Goal: Information Seeking & Learning: Check status

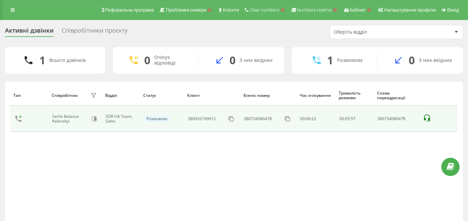
click at [430, 118] on icon at bounding box center [427, 118] width 6 height 7
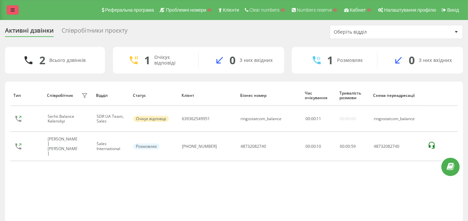
click at [12, 8] on icon at bounding box center [13, 10] width 4 height 5
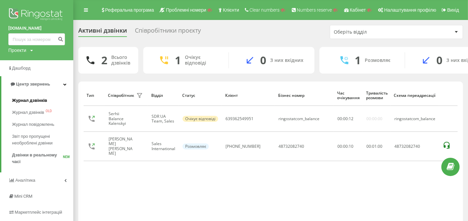
click at [42, 100] on span "Журнал дзвінків" at bounding box center [29, 100] width 35 height 7
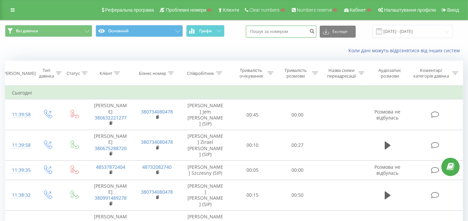
click at [281, 27] on input at bounding box center [281, 32] width 71 height 12
paste input "380733000200"
type input "380733000200"
click at [315, 31] on icon "submit" at bounding box center [312, 30] width 6 height 4
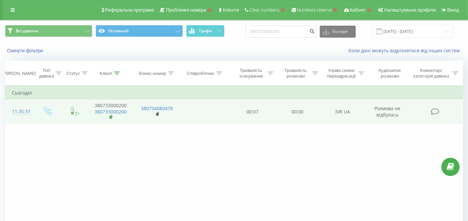
click at [111, 116] on rect at bounding box center [111, 117] width 2 height 3
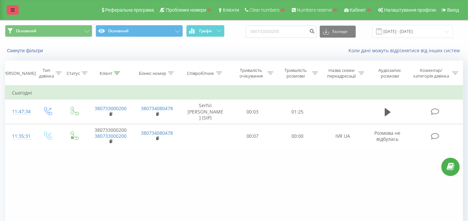
click at [14, 11] on icon at bounding box center [13, 10] width 4 height 5
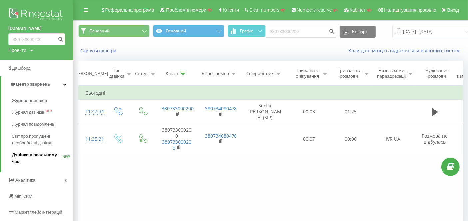
click at [41, 156] on span "Дзвінки в реальному часі" at bounding box center [37, 158] width 51 height 13
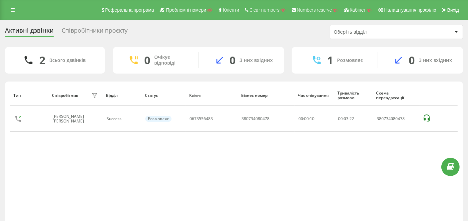
click at [12, 2] on div "Реферальна програма Проблемні номери Клієнти Clear numbers Numbers reserve Кабі…" at bounding box center [234, 10] width 468 height 20
click at [14, 12] on icon at bounding box center [13, 10] width 4 height 5
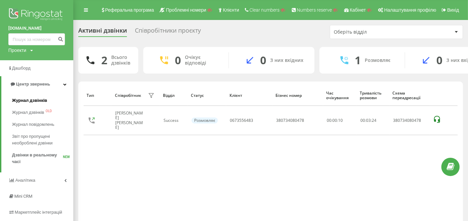
click at [26, 97] on span "Журнал дзвінків" at bounding box center [29, 100] width 35 height 7
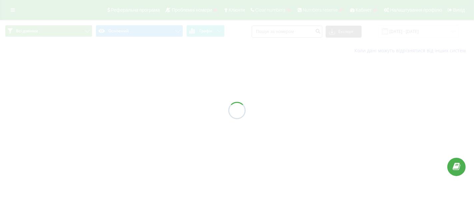
click at [286, 32] on input at bounding box center [287, 32] width 71 height 12
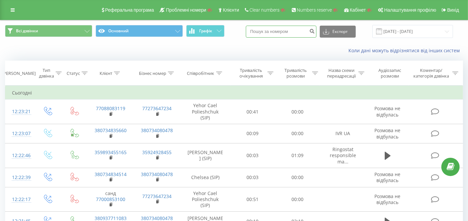
paste input "380734835660"
type input "380734835660"
click at [315, 31] on icon "submit" at bounding box center [312, 30] width 6 height 4
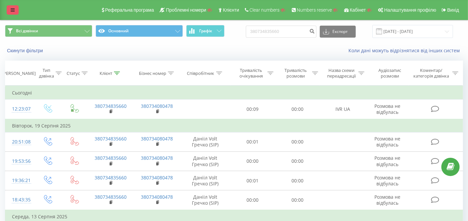
click at [8, 6] on link at bounding box center [13, 9] width 12 height 9
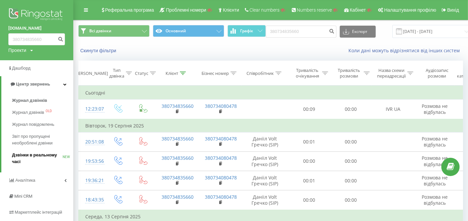
click at [36, 159] on span "Дзвінки в реальному часі" at bounding box center [37, 158] width 51 height 13
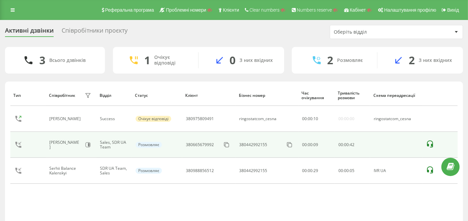
click at [431, 142] on icon at bounding box center [430, 144] width 8 height 8
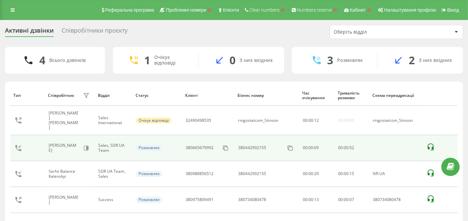
scroll to position [29, 0]
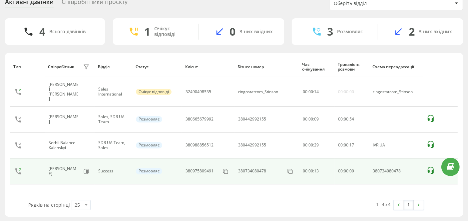
click at [434, 159] on td at bounding box center [440, 172] width 35 height 26
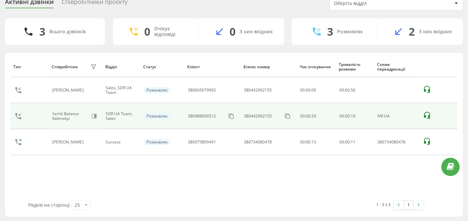
click at [427, 113] on icon at bounding box center [427, 116] width 8 height 8
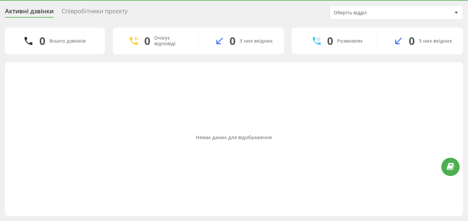
scroll to position [19, 0]
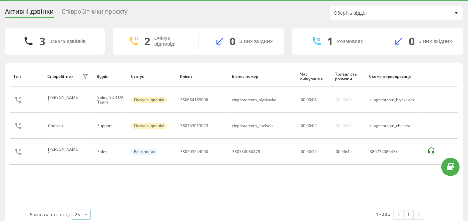
click at [69, 213] on div "Рядків на сторінці 25 10 25 50 100" at bounding box center [125, 214] width 203 height 19
